Goal: Task Accomplishment & Management: Manage account settings

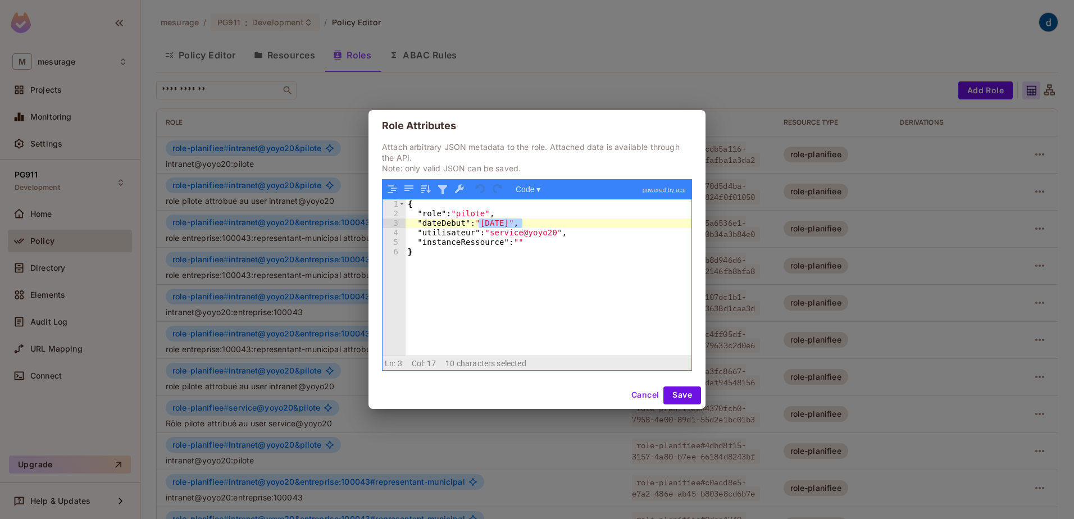
scroll to position [220, 0]
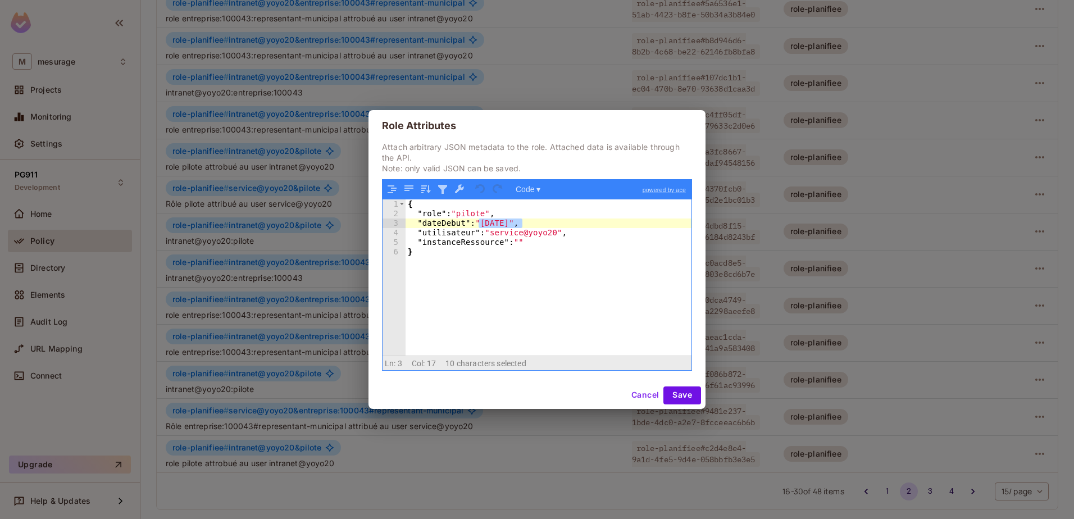
click at [637, 393] on button "Cancel" at bounding box center [645, 395] width 37 height 18
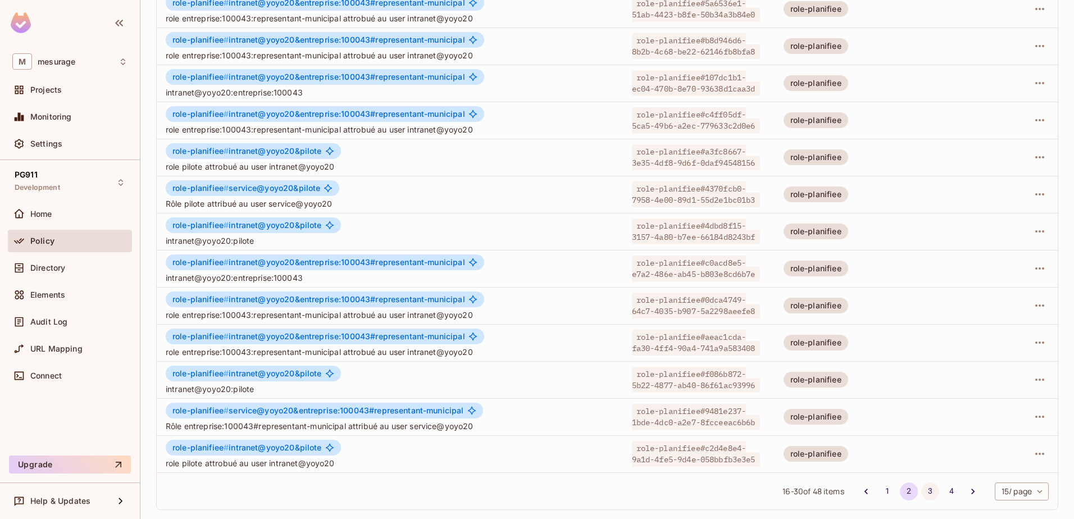
click at [922, 489] on button "3" at bounding box center [930, 491] width 18 height 18
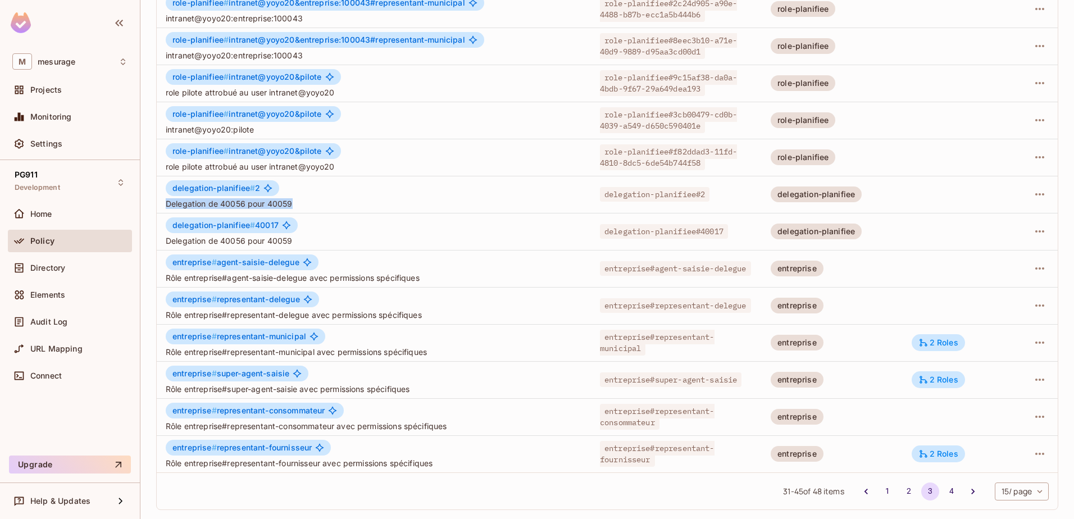
drag, startPoint x: 292, startPoint y: 204, endPoint x: 167, endPoint y: 203, distance: 124.1
click at [167, 203] on span "Delegation de 40056 pour 40059" at bounding box center [374, 203] width 416 height 11
copy span "Delegation de 40056 pour 40059"
click at [1033, 200] on icon "button" at bounding box center [1039, 194] width 13 height 13
click at [989, 243] on div "Edit Attributes" at bounding box center [992, 244] width 56 height 11
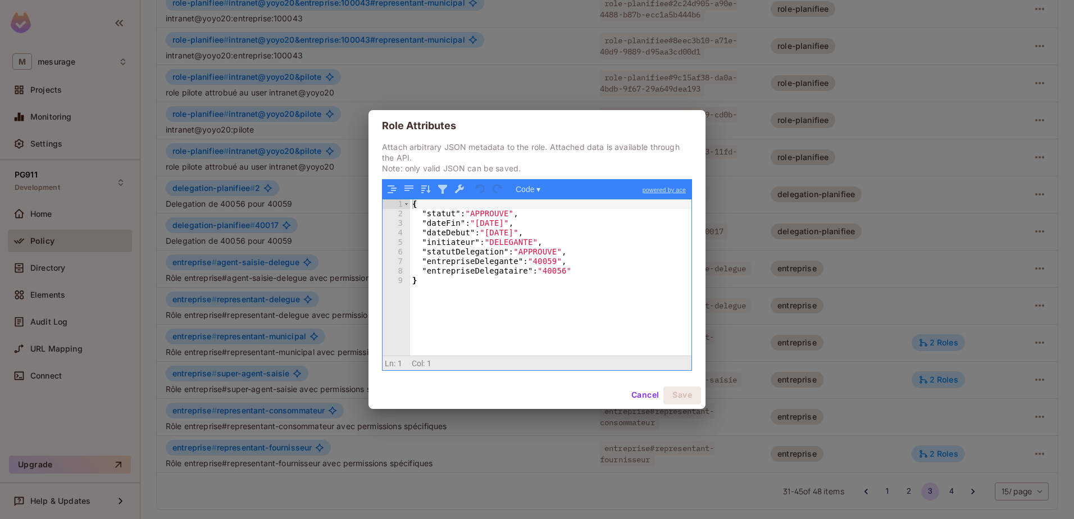
click at [439, 215] on div "{ "statut" : "APPROUVE" , "dateFin" : "[DATE]" , "dateDebut" : "[DATE]" , "init…" at bounding box center [550, 286] width 281 height 175
click at [486, 211] on div "{ "statut" : "APPROUVE" , "dateFin" : "[DATE]" , "dateDebut" : "[DATE]" , "init…" at bounding box center [550, 286] width 281 height 175
click at [446, 233] on div "{ "statut" : "APPROUVE" , "dateFin" : "[DATE]" , "dateDebut" : "[DATE]" , "init…" at bounding box center [550, 286] width 281 height 175
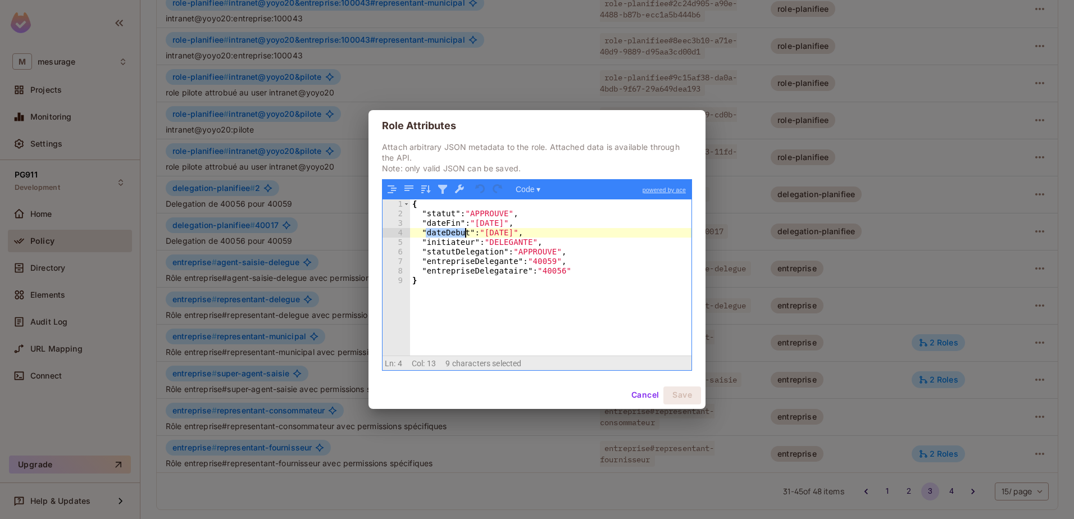
click at [446, 233] on div "{ "statut" : "APPROUVE" , "dateFin" : "[DATE]" , "dateDebut" : "[DATE]" , "init…" at bounding box center [550, 286] width 281 height 175
click at [516, 243] on div "{ "statut" : "APPROUVE" , "dateFin" : "[DATE]" , "dateDebut" : "[DATE]" , "init…" at bounding box center [550, 286] width 281 height 175
click at [474, 219] on div "{ "statut" : "APPROUVE" , "dateFin" : "[DATE]" , "dateDebut" : "[DATE]" , "init…" at bounding box center [550, 286] width 281 height 175
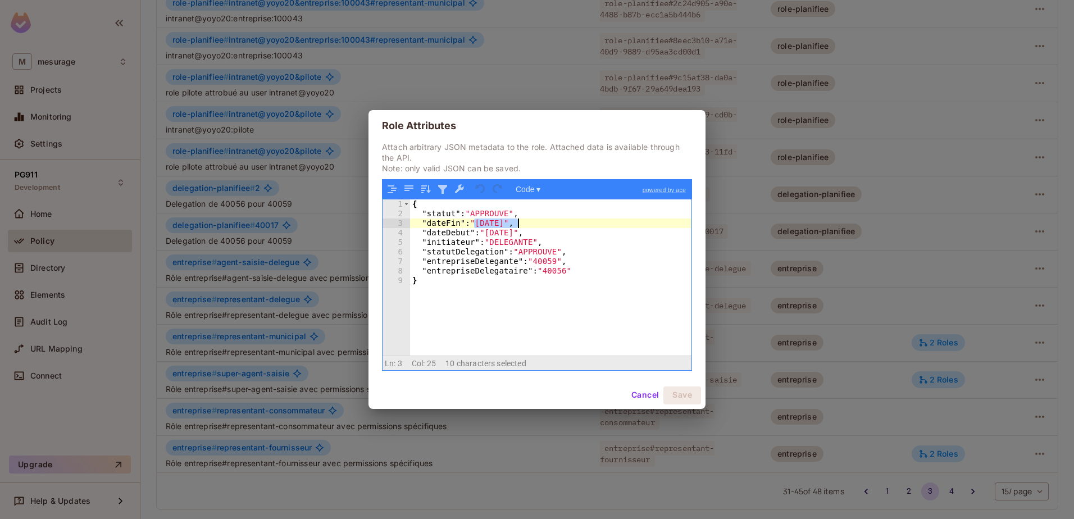
click at [519, 222] on div "{ "statut" : "APPROUVE" , "dateFin" : "[DATE]" , "dateDebut" : "[DATE]" , "init…" at bounding box center [550, 286] width 281 height 175
click at [641, 394] on button "Cancel" at bounding box center [645, 395] width 37 height 18
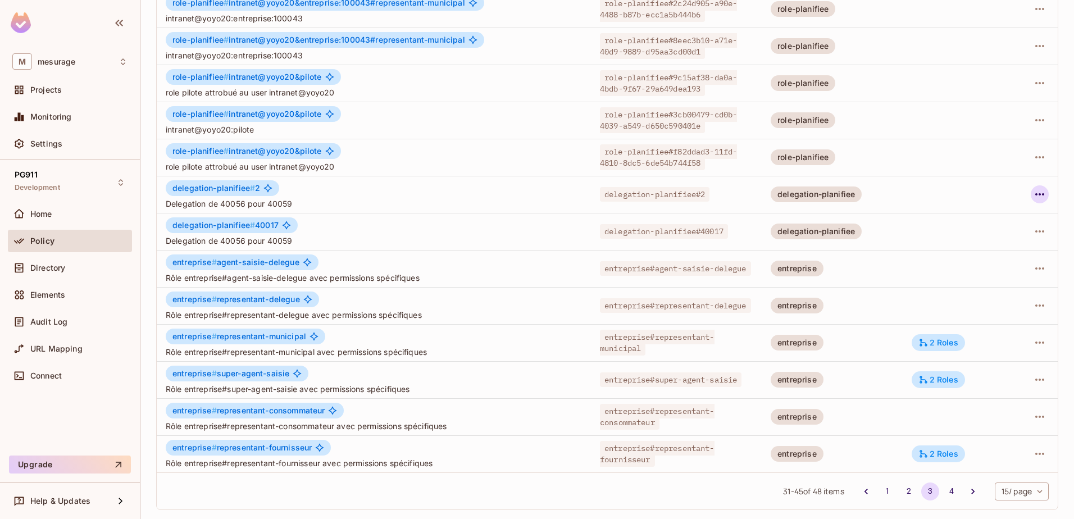
click at [1036, 194] on icon "button" at bounding box center [1039, 194] width 13 height 13
click at [998, 239] on div "Edit Attributes" at bounding box center [992, 244] width 56 height 11
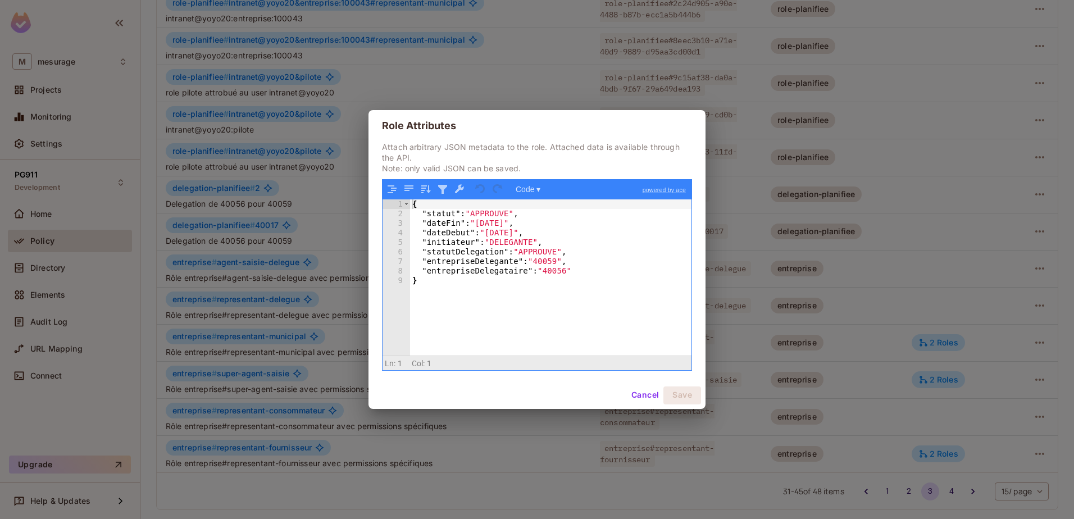
click at [540, 262] on div "{ "statut" : "APPROUVE" , "dateFin" : "[DATE]" , "dateDebut" : "[DATE]" , "init…" at bounding box center [550, 286] width 281 height 175
click at [546, 271] on div "{ "statut" : "APPROUVE" , "dateFin" : "[DATE]" , "dateDebut" : "[DATE]" , "init…" at bounding box center [550, 286] width 281 height 175
click at [644, 387] on button "Cancel" at bounding box center [645, 395] width 37 height 18
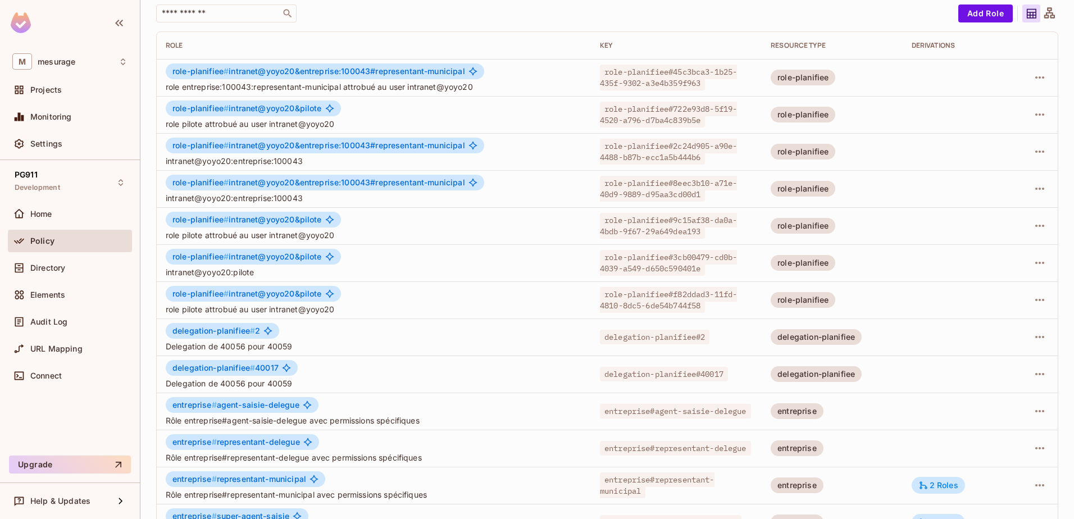
scroll to position [0, 0]
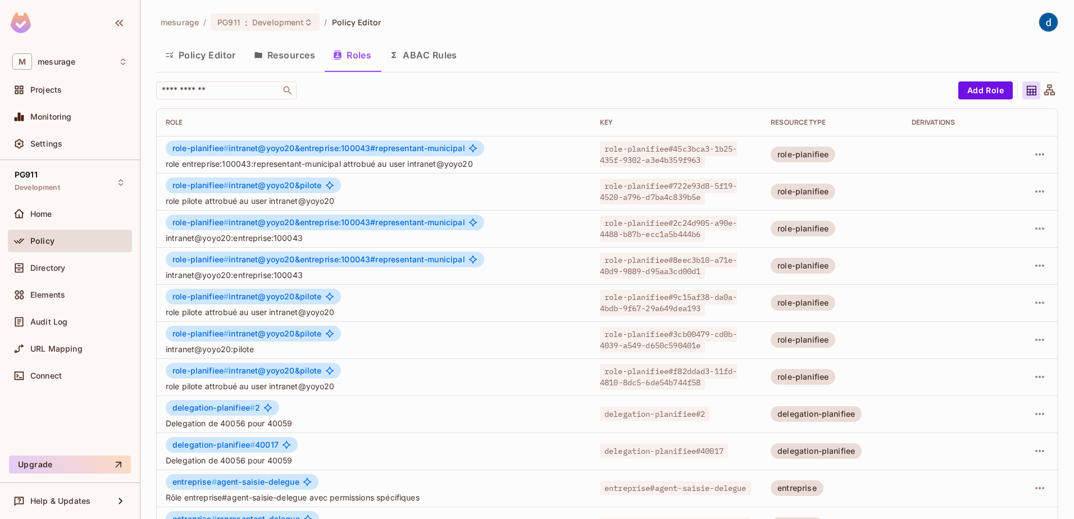
click at [182, 44] on button "Policy Editor" at bounding box center [200, 55] width 89 height 28
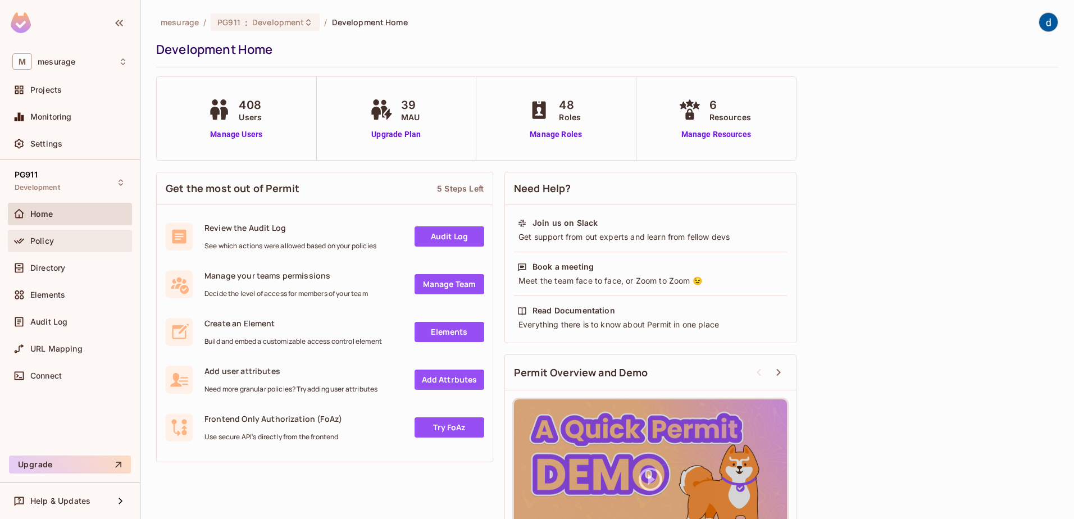
click at [69, 245] on div "Policy" at bounding box center [69, 240] width 115 height 13
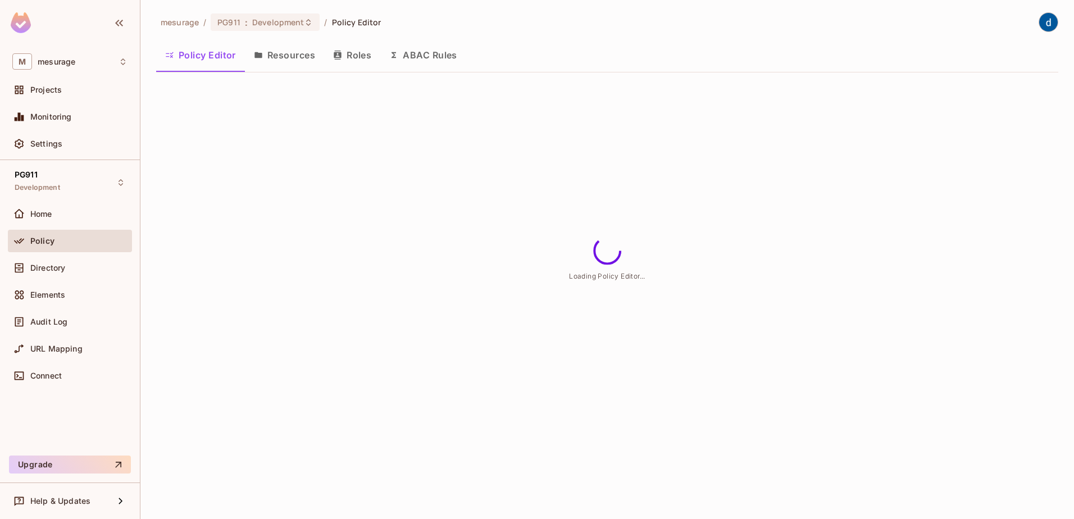
click at [768, 39] on div "mesurage / PG911 : Development / Policy Editor Policy Editor Resources Roles AB…" at bounding box center [607, 46] width 902 height 69
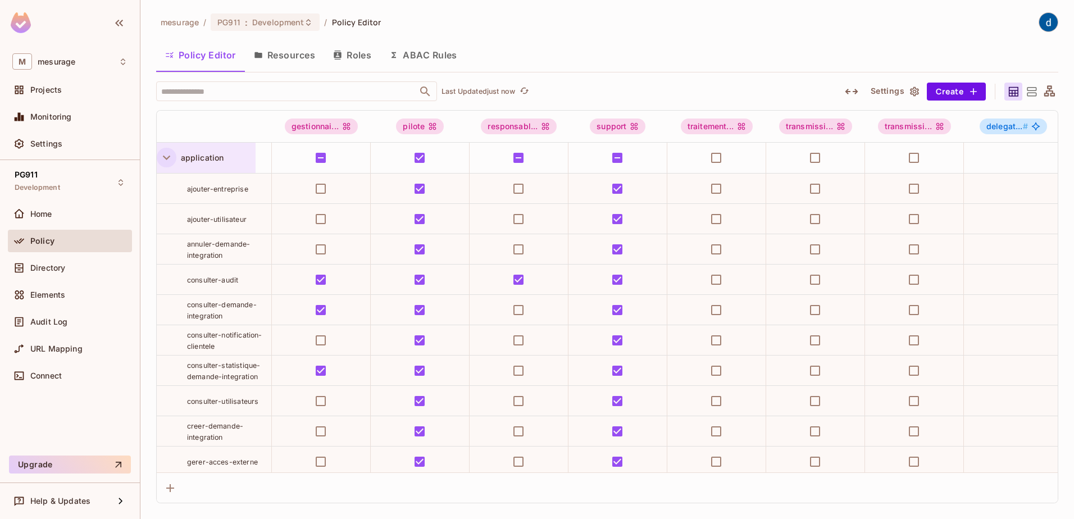
click at [163, 158] on icon "button" at bounding box center [166, 157] width 15 height 15
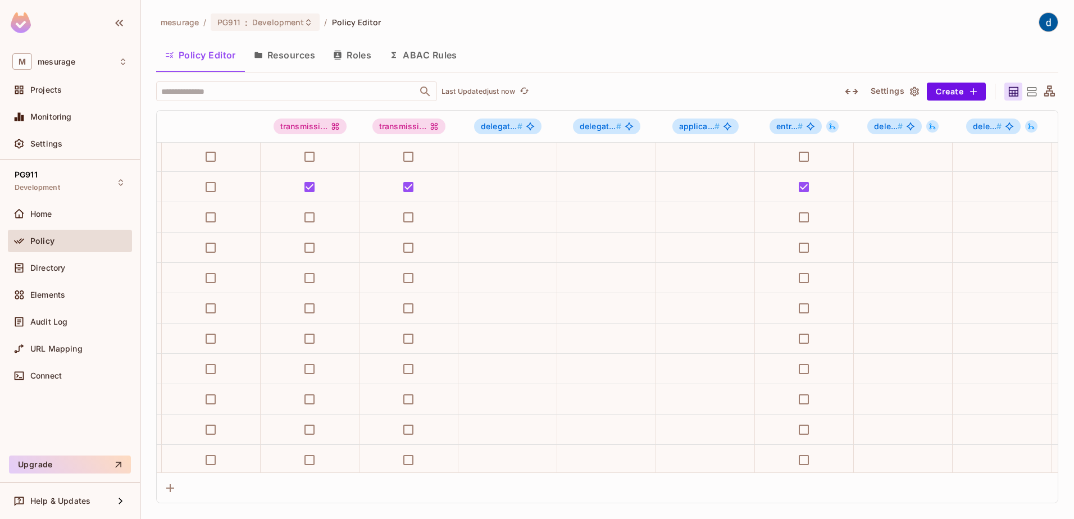
scroll to position [913, 0]
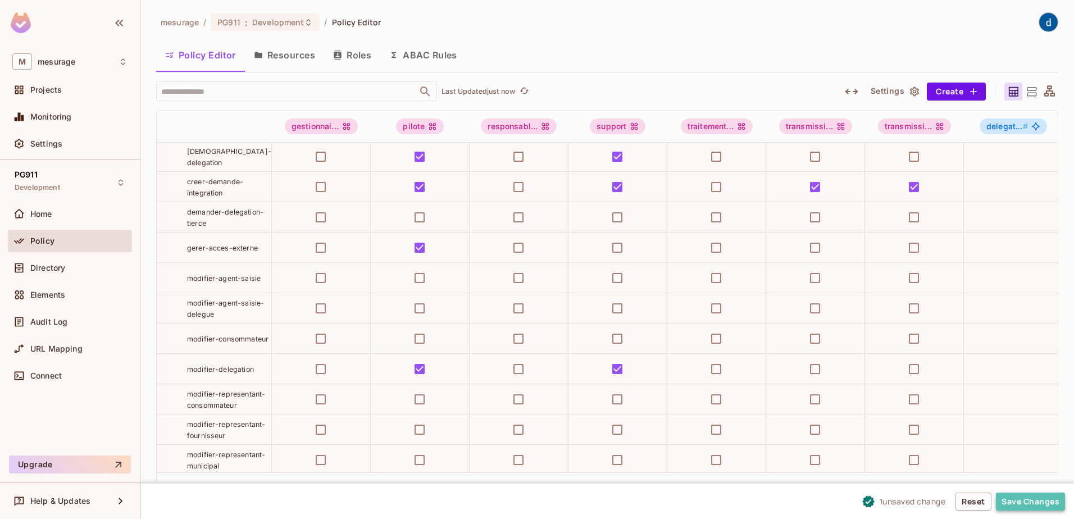
click at [1049, 499] on button "Save Changes" at bounding box center [1030, 502] width 69 height 18
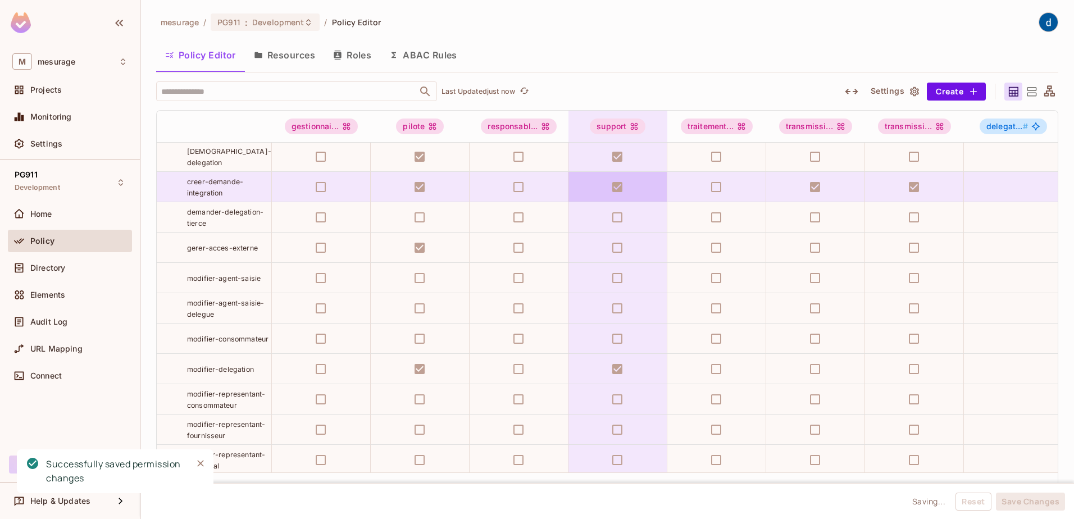
click at [716, 42] on div "Policy Editor Resources Roles ABAC Rules" at bounding box center [607, 55] width 902 height 28
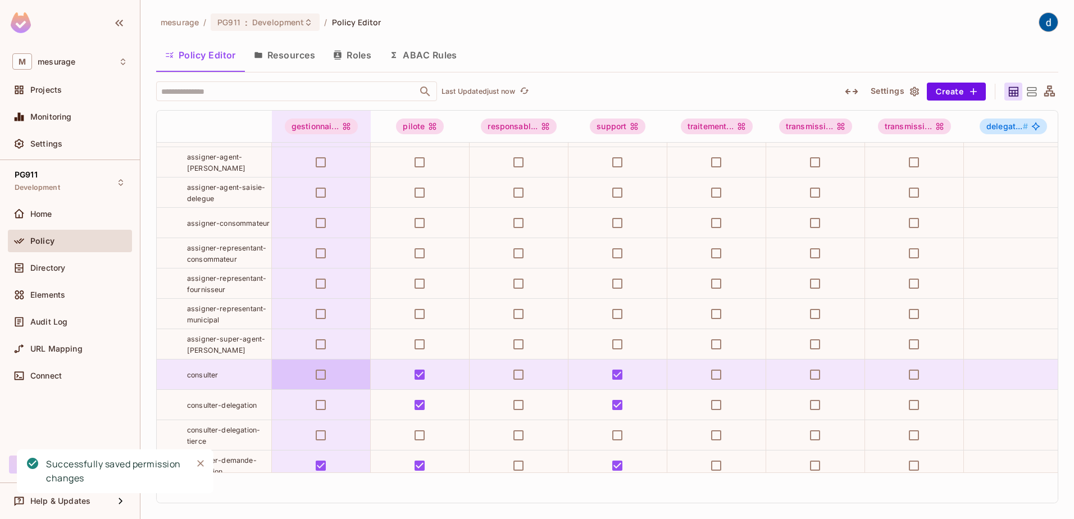
scroll to position [494, 0]
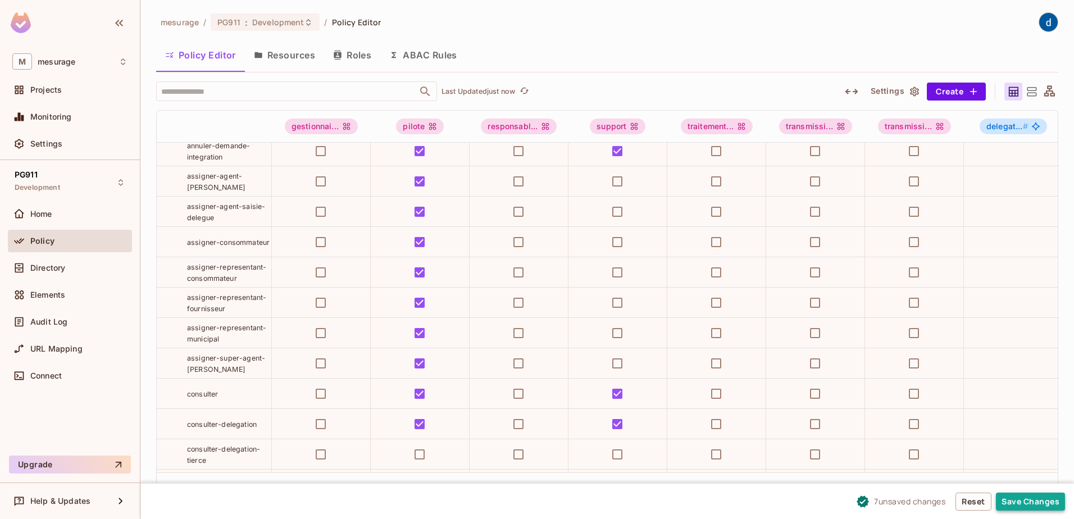
drag, startPoint x: 1017, startPoint y: 503, endPoint x: 890, endPoint y: 467, distance: 132.5
click at [1017, 502] on button "Save Changes" at bounding box center [1030, 502] width 69 height 18
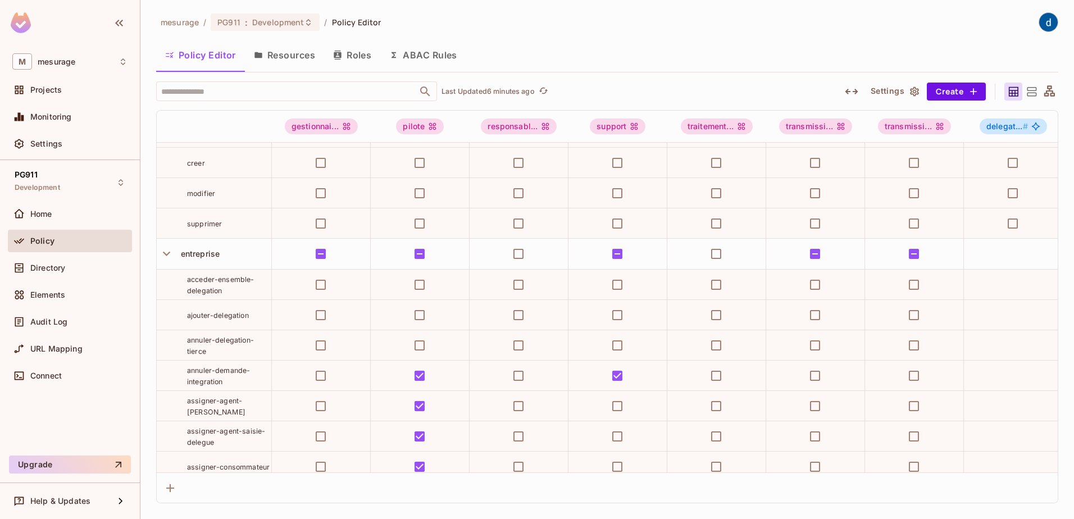
scroll to position [913, 0]
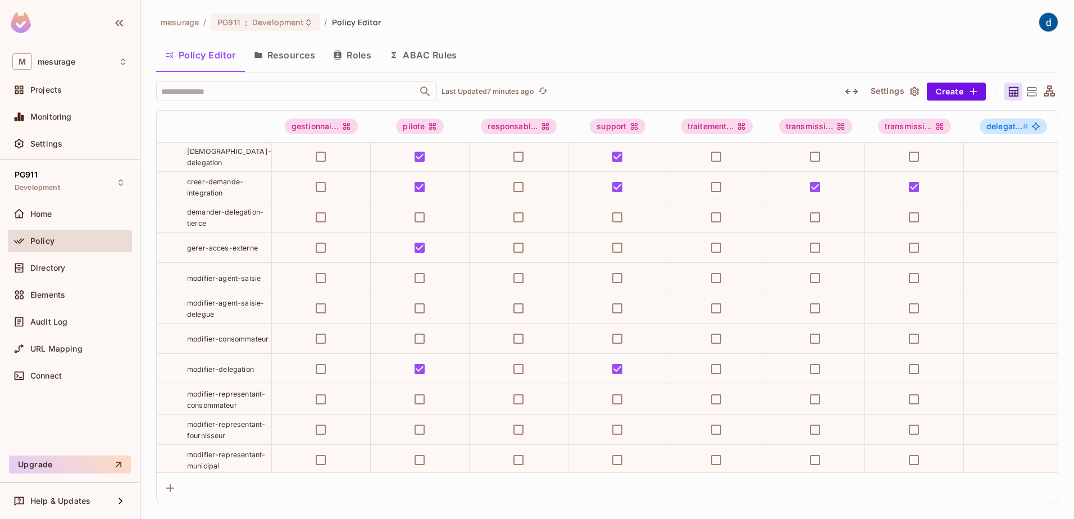
click at [83, 281] on div "Directory" at bounding box center [70, 270] width 124 height 27
click at [89, 270] on div "Directory" at bounding box center [78, 267] width 97 height 9
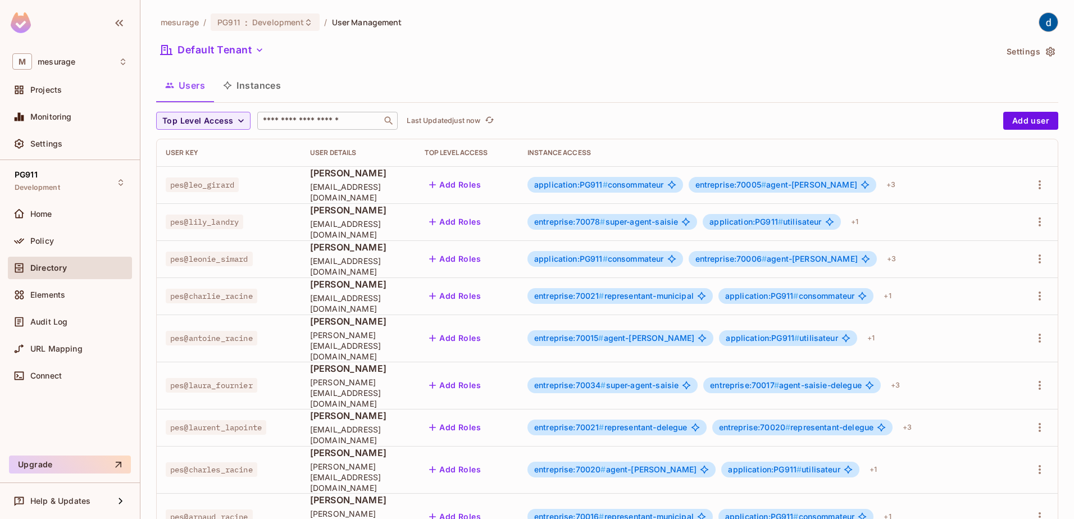
click at [284, 121] on input "text" at bounding box center [320, 120] width 118 height 11
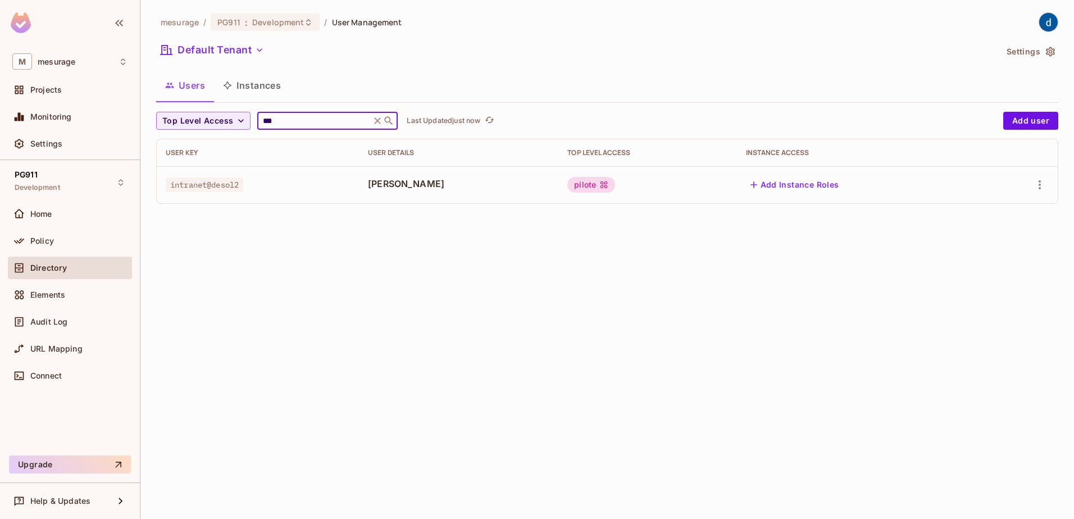
type input "***"
drag, startPoint x: 215, startPoint y: 184, endPoint x: 240, endPoint y: 183, distance: 25.9
click at [240, 183] on span "intranet@desol2" at bounding box center [205, 184] width 78 height 15
copy span "desol2"
click at [60, 239] on div "Policy" at bounding box center [78, 240] width 97 height 9
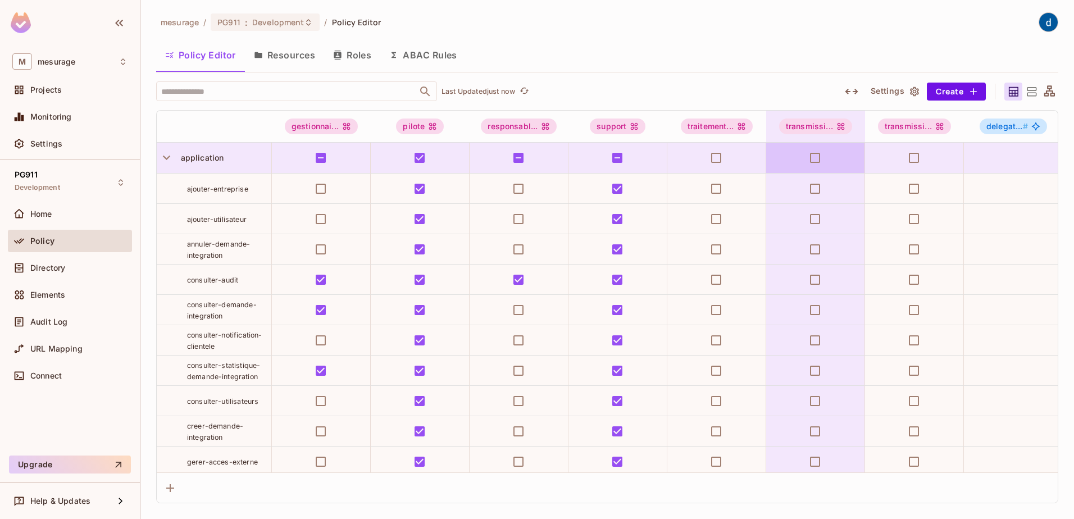
scroll to position [202, 0]
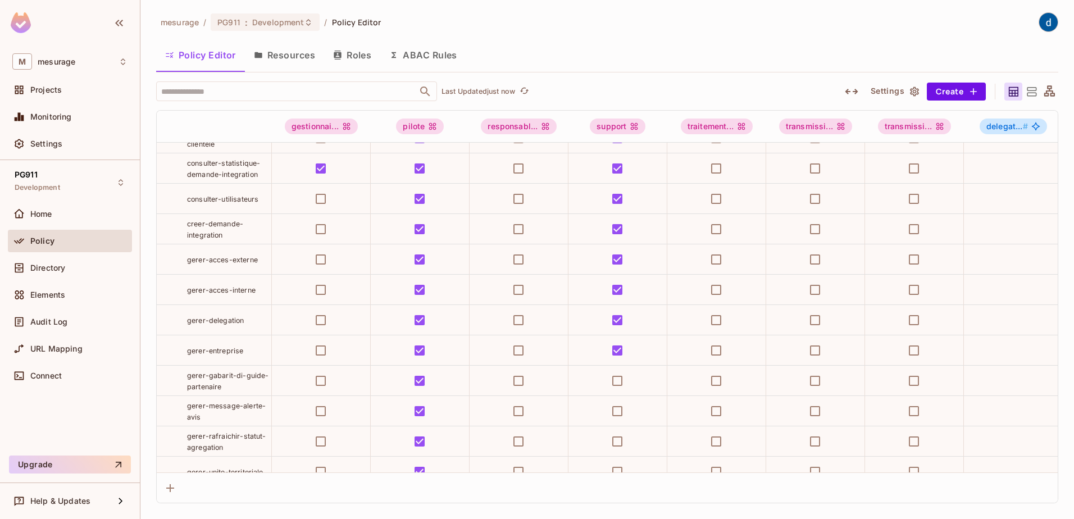
click at [217, 275] on td "gerer-acces-externe" at bounding box center [214, 259] width 115 height 30
drag, startPoint x: 215, startPoint y: 289, endPoint x: 183, endPoint y: 277, distance: 34.1
click at [183, 265] on div "gerer-acces-externe" at bounding box center [214, 259] width 115 height 11
copy span "gerer-acces-externe"
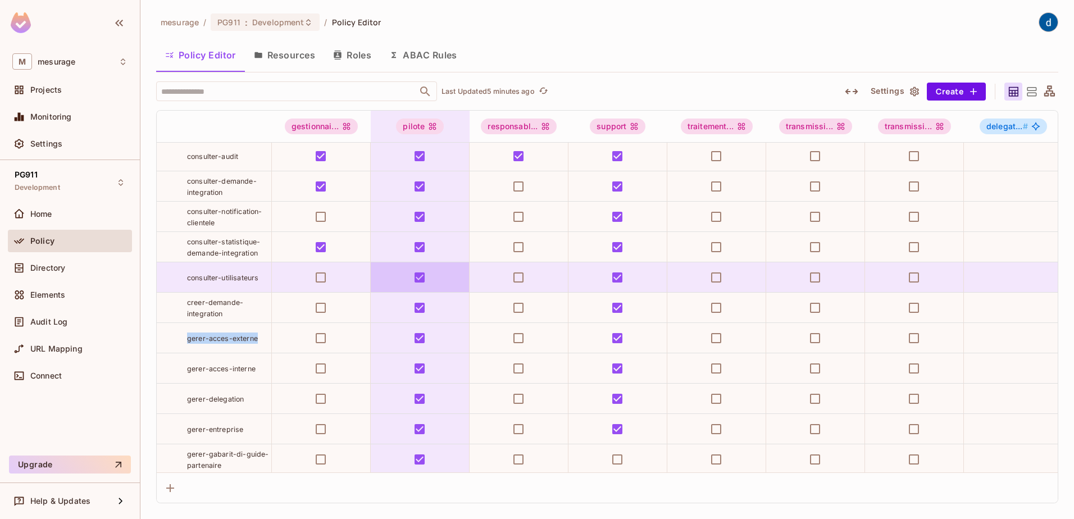
scroll to position [34, 0]
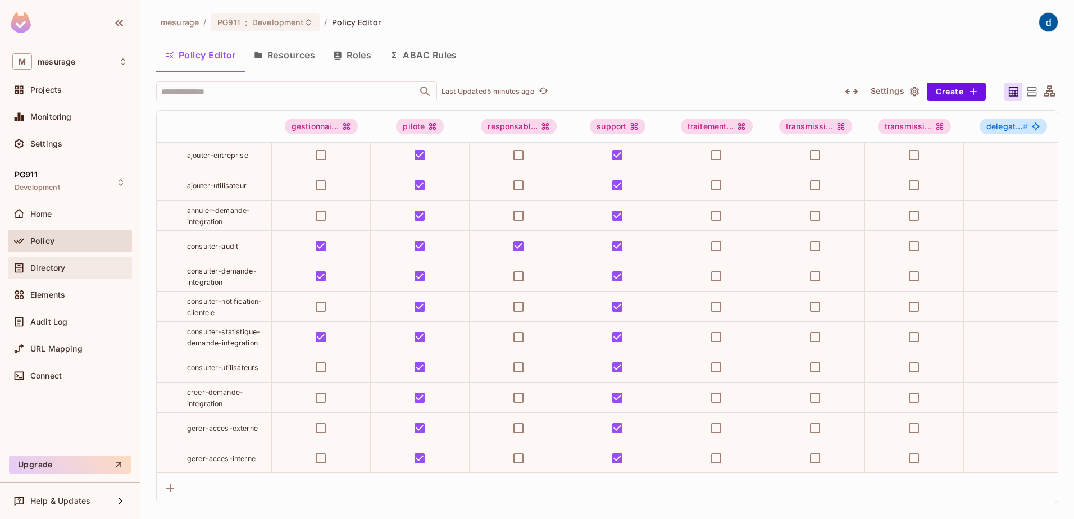
click at [39, 276] on div "Directory" at bounding box center [70, 268] width 124 height 22
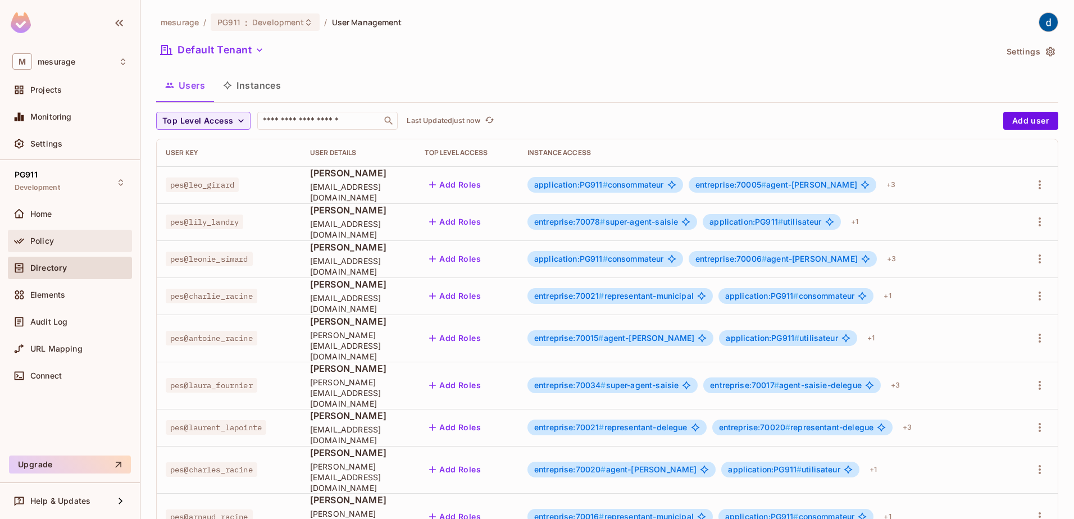
click at [65, 243] on div "Policy" at bounding box center [78, 240] width 97 height 9
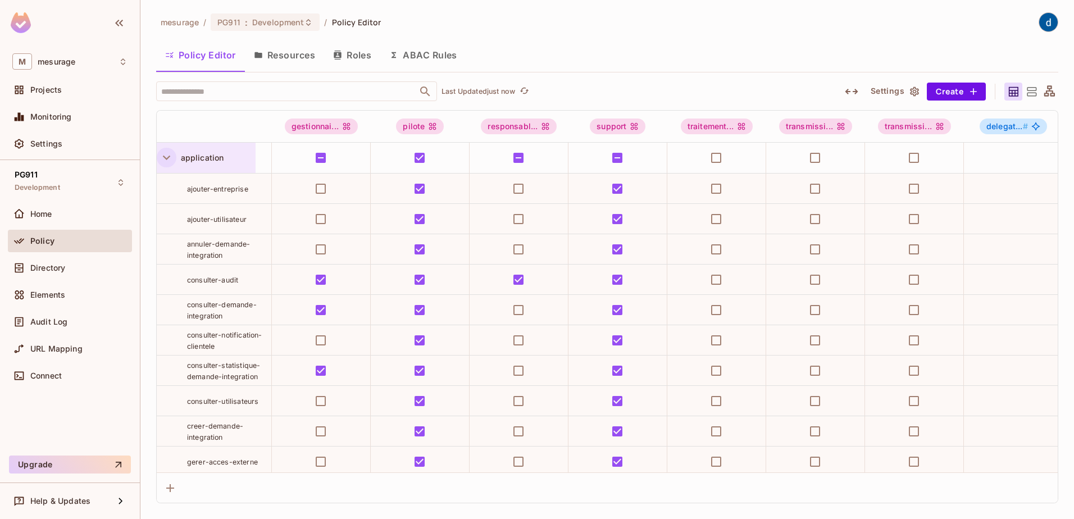
click at [170, 159] on icon "button" at bounding box center [166, 157] width 15 height 15
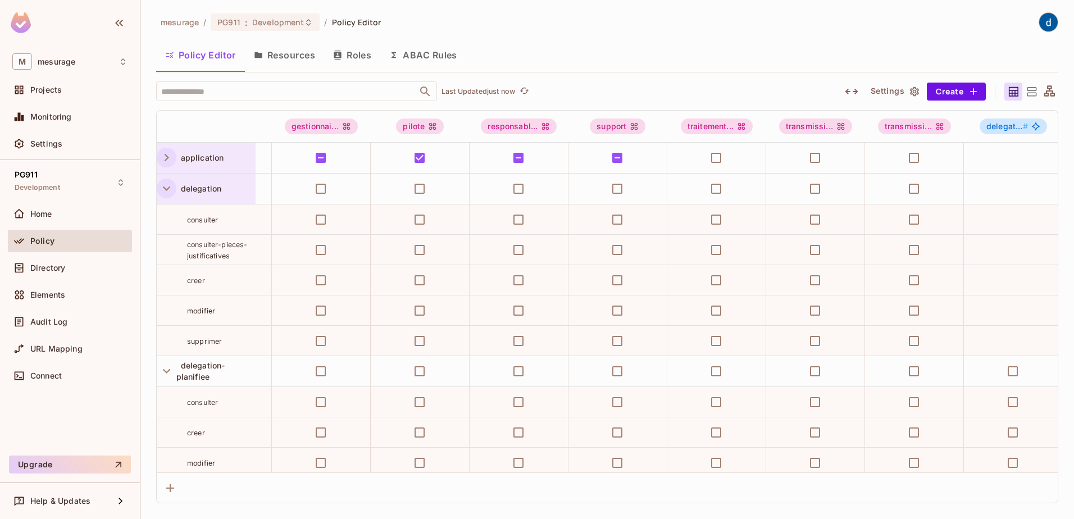
click at [168, 190] on icon "button" at bounding box center [166, 188] width 15 height 15
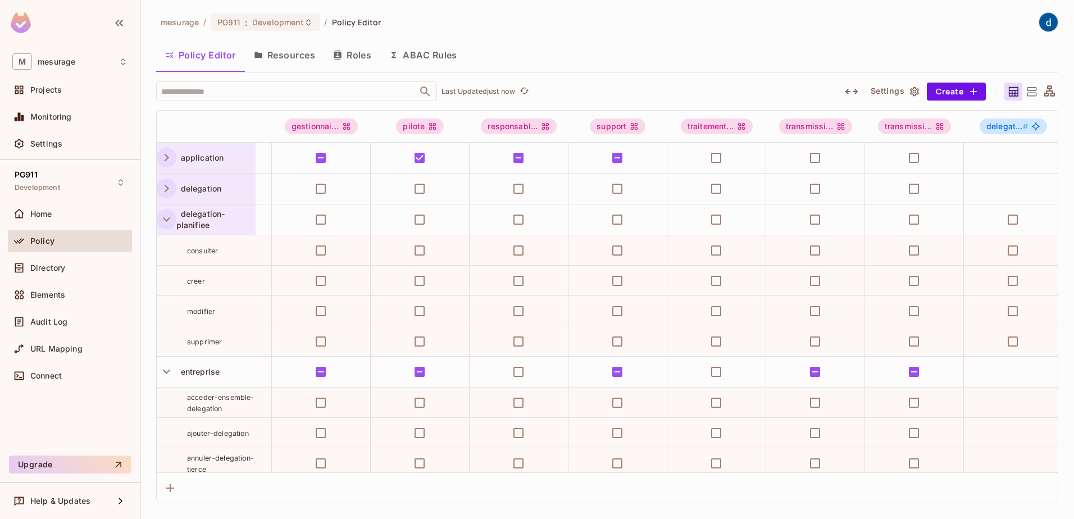
click at [166, 226] on icon "button" at bounding box center [166, 219] width 15 height 15
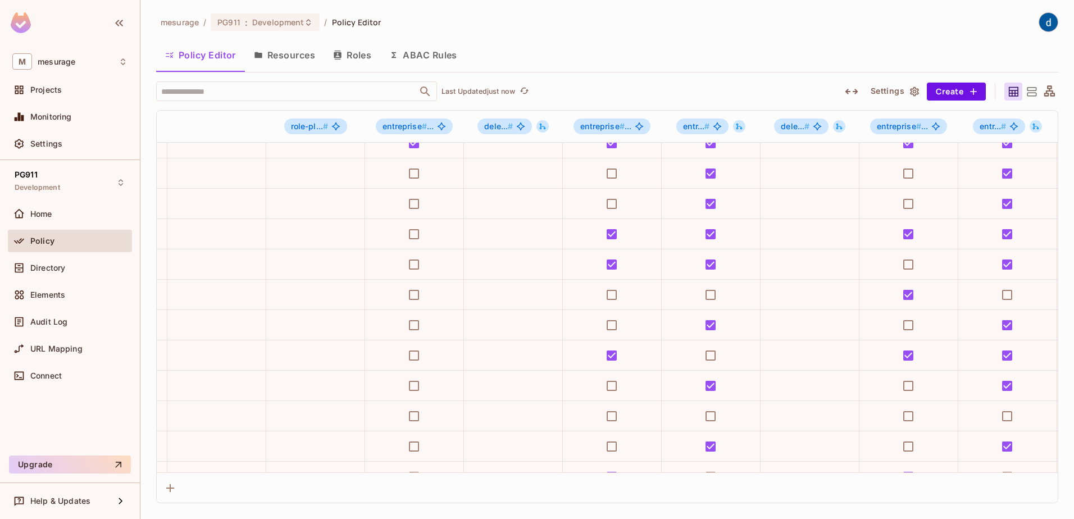
scroll to position [472, 3476]
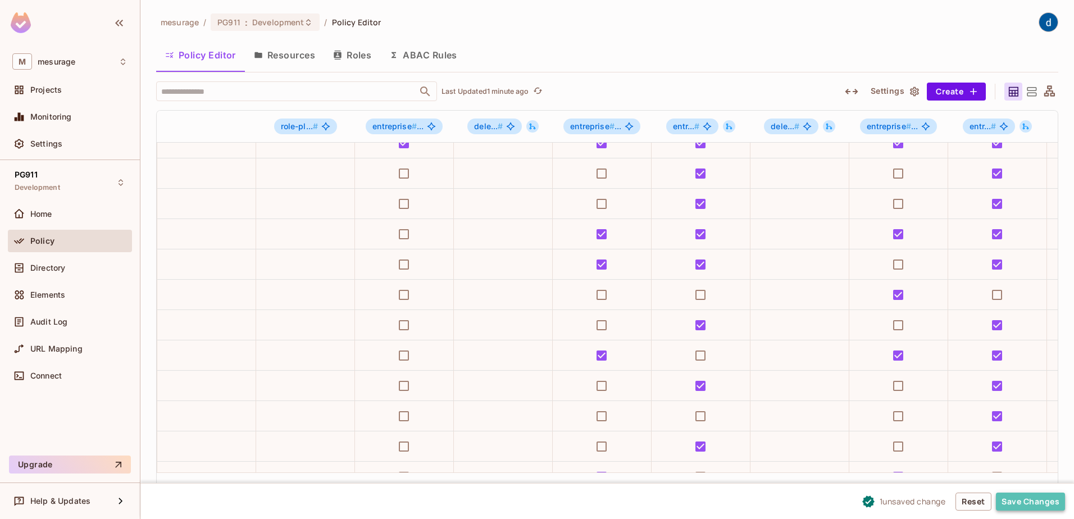
click at [1032, 499] on button "Save Changes" at bounding box center [1030, 502] width 69 height 18
